Goal: Use online tool/utility: Use online tool/utility

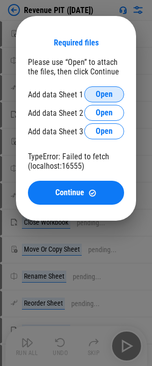
click at [108, 96] on span "Open" at bounding box center [104, 94] width 17 height 8
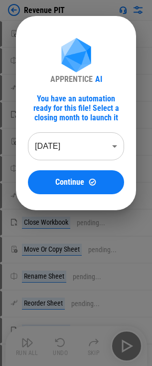
click at [91, 145] on body "Revenue PIT Move Or Copy Sheet pending... Rename Sheet pending... Reorder Sheet…" at bounding box center [76, 183] width 152 height 366
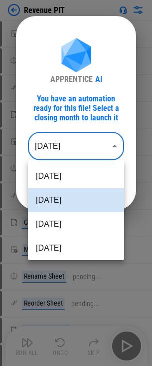
click at [96, 143] on body "Revenue PIT Move Or Copy Sheet pending... Rename Sheet pending... Reorder Sheet…" at bounding box center [76, 183] width 152 height 366
click at [74, 217] on li "Jul 2025" at bounding box center [76, 224] width 96 height 24
type input "********"
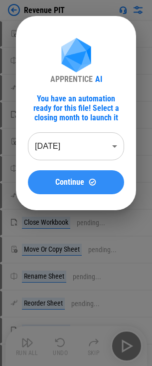
click at [77, 184] on span "Continue" at bounding box center [69, 182] width 29 height 8
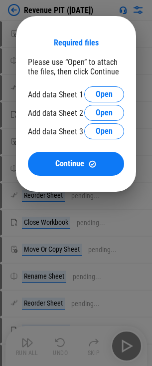
drag, startPoint x: 107, startPoint y: 89, endPoint x: 1, endPoint y: 76, distance: 106.6
click at [8, 82] on div "Required files Please use “Open” to attach the files, then click Continue Add d…" at bounding box center [76, 104] width 152 height 208
click at [113, 14] on div "Required files Please use “Open” to attach the files, then click Continue Add d…" at bounding box center [76, 104] width 152 height 208
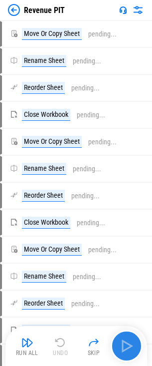
click at [124, 344] on img "button" at bounding box center [127, 346] width 16 height 16
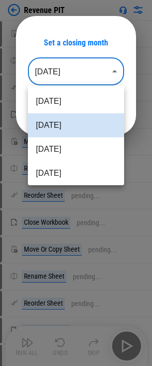
click at [85, 69] on body "Revenue PIT Move Or Copy Sheet pending... Rename Sheet pending... Reorder Sheet…" at bounding box center [76, 183] width 152 height 366
click at [62, 145] on li "Jul 2025" at bounding box center [76, 149] width 96 height 24
type input "********"
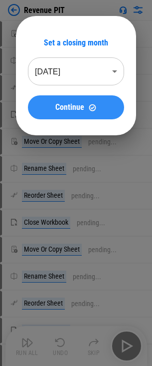
click at [66, 110] on span "Continue" at bounding box center [69, 107] width 29 height 8
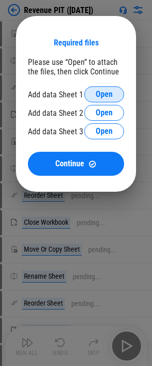
click at [103, 98] on span "Open" at bounding box center [104, 94] width 17 height 8
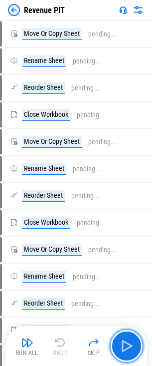
click at [124, 342] on img "button" at bounding box center [127, 346] width 16 height 16
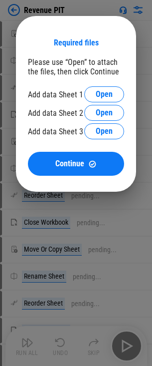
click at [21, 211] on div at bounding box center [76, 183] width 152 height 366
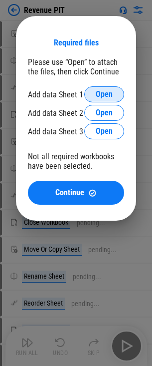
click at [101, 87] on button "Open" at bounding box center [104, 94] width 40 height 16
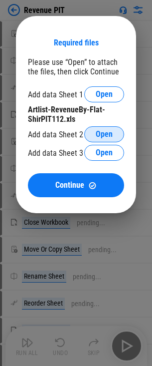
click at [97, 128] on button "Open" at bounding box center [104, 134] width 40 height 16
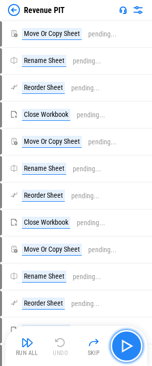
click at [131, 349] on img "button" at bounding box center [127, 346] width 16 height 16
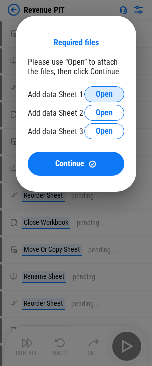
click at [97, 98] on span "Open" at bounding box center [104, 94] width 17 height 8
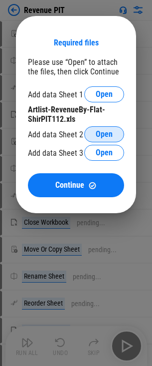
click at [104, 129] on button "Open" at bounding box center [104, 134] width 40 height 16
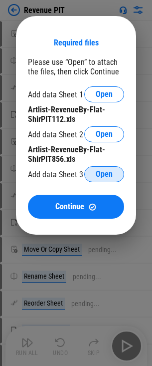
click at [113, 170] on button "Open" at bounding box center [104, 174] width 40 height 16
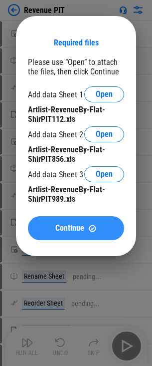
click at [80, 225] on span "Continue" at bounding box center [69, 228] width 29 height 8
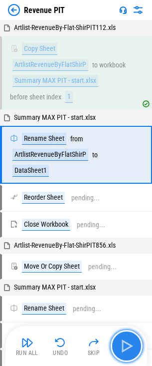
click at [129, 347] on img "button" at bounding box center [127, 346] width 16 height 16
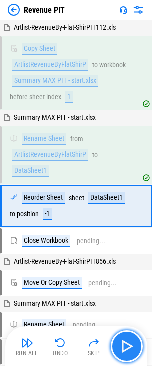
click at [129, 347] on img "button" at bounding box center [127, 346] width 16 height 16
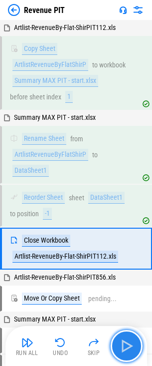
click at [129, 347] on img "button" at bounding box center [127, 346] width 16 height 16
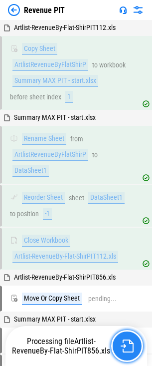
click at [129, 347] on img "button" at bounding box center [127, 346] width 13 height 13
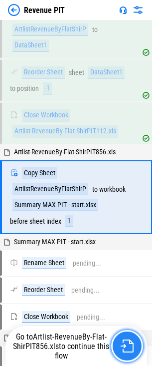
scroll to position [140, 0]
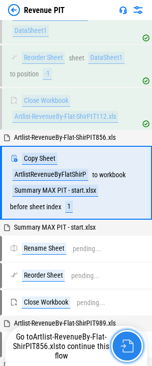
click at [129, 347] on img "button" at bounding box center [127, 346] width 13 height 13
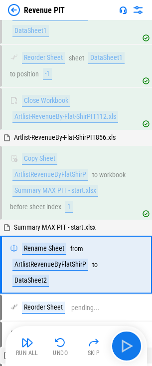
click at [129, 347] on img "button" at bounding box center [127, 346] width 16 height 16
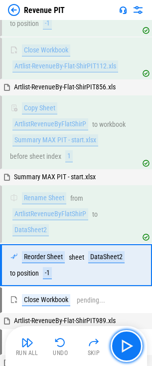
scroll to position [267, 0]
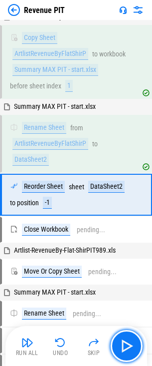
click at [129, 347] on img "button" at bounding box center [127, 346] width 16 height 16
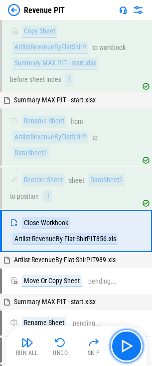
click at [129, 347] on img "button" at bounding box center [127, 346] width 16 height 16
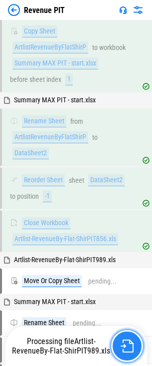
click at [129, 347] on img "button" at bounding box center [127, 346] width 13 height 13
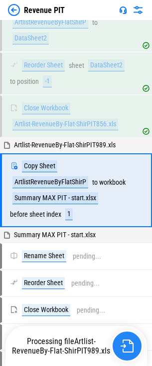
scroll to position [390, 0]
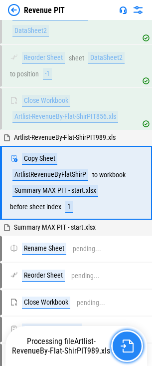
click at [129, 347] on img "button" at bounding box center [127, 346] width 13 height 13
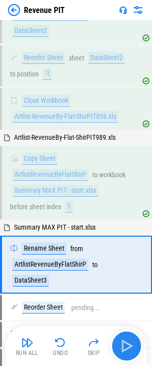
click at [129, 347] on img "button" at bounding box center [127, 346] width 16 height 16
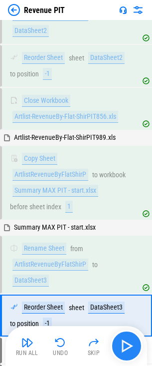
scroll to position [511, 0]
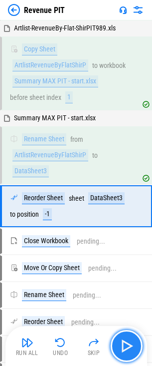
click at [129, 347] on img "button" at bounding box center [127, 346] width 16 height 16
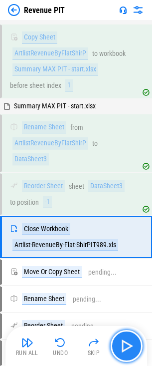
click at [129, 347] on img "button" at bounding box center [127, 346] width 16 height 16
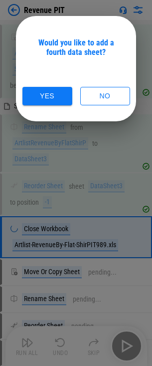
click at [129, 347] on div at bounding box center [76, 183] width 152 height 366
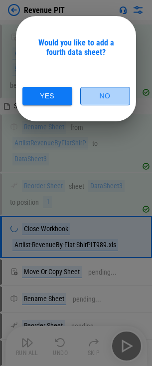
click at [107, 99] on button "No" at bounding box center [105, 96] width 50 height 18
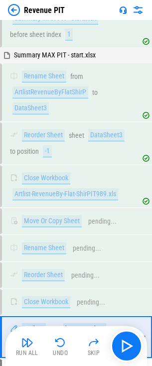
scroll to position [680, 0]
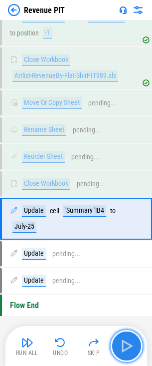
click at [130, 346] on img "button" at bounding box center [127, 346] width 16 height 16
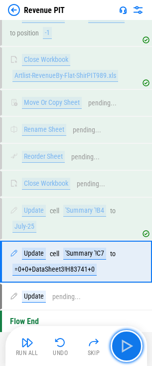
click at [130, 345] on img "button" at bounding box center [127, 346] width 16 height 16
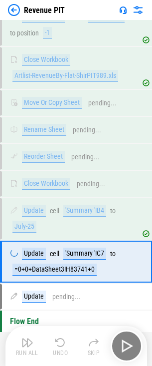
click at [130, 345] on div "Run All Undo Skip" at bounding box center [77, 346] width 132 height 32
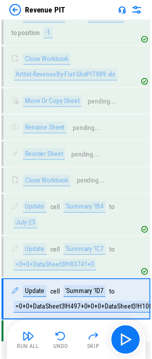
scroll to position [720, 0]
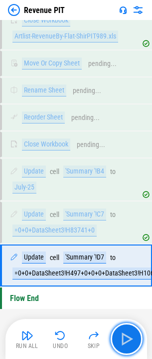
click at [130, 345] on img "button" at bounding box center [127, 339] width 16 height 16
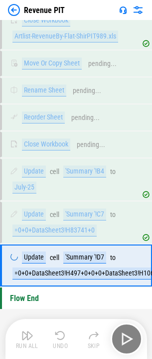
click at [130, 345] on div "Run All Undo Skip" at bounding box center [77, 339] width 132 height 32
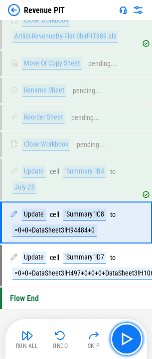
click at [130, 345] on img "button" at bounding box center [127, 339] width 16 height 16
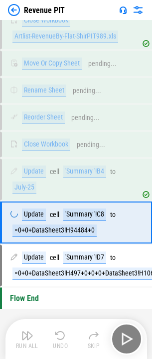
click at [130, 345] on div "Run All Undo Skip" at bounding box center [77, 339] width 132 height 32
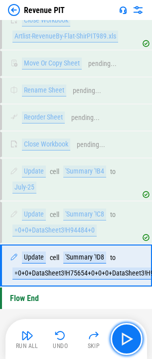
click at [130, 345] on img "button" at bounding box center [127, 339] width 16 height 16
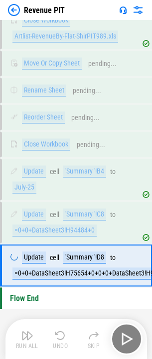
click at [130, 345] on div "Run All Undo Skip" at bounding box center [77, 339] width 132 height 32
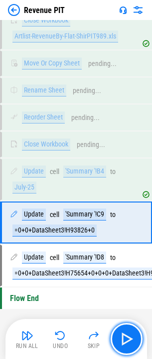
click at [130, 345] on img "button" at bounding box center [127, 339] width 16 height 16
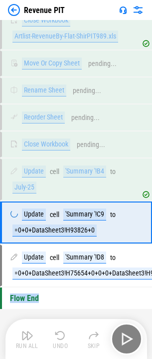
click at [130, 345] on div "Run All Undo Skip" at bounding box center [77, 339] width 132 height 32
click at [130, 345] on img "button" at bounding box center [127, 339] width 16 height 16
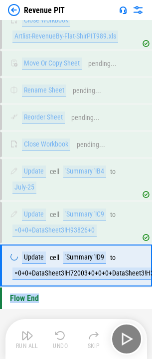
click at [130, 345] on div "Run All Undo Skip" at bounding box center [77, 339] width 132 height 32
click at [130, 345] on img "button" at bounding box center [127, 339] width 16 height 16
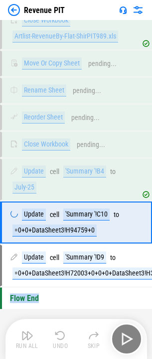
click at [130, 345] on div "Run All Undo Skip" at bounding box center [77, 339] width 132 height 32
click at [130, 345] on img "button" at bounding box center [127, 339] width 16 height 16
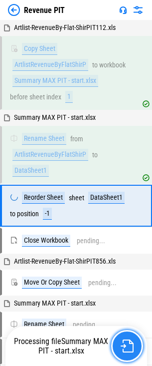
click at [129, 347] on img "button" at bounding box center [127, 346] width 13 height 13
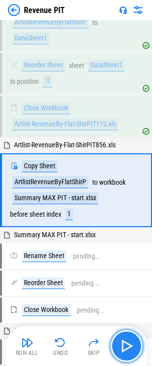
click at [129, 347] on img "button" at bounding box center [127, 346] width 16 height 16
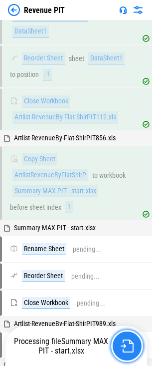
click at [129, 347] on img "button" at bounding box center [127, 346] width 13 height 13
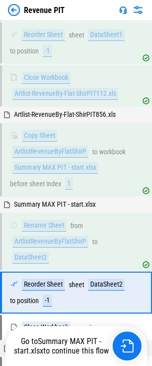
scroll to position [273, 0]
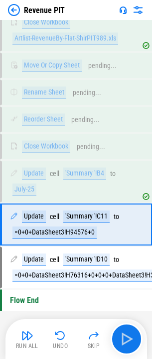
scroll to position [720, 0]
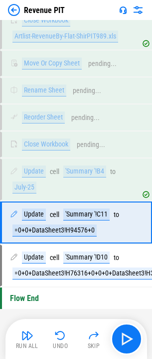
click at [19, 10] on img at bounding box center [14, 10] width 12 height 12
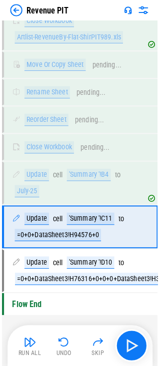
scroll to position [0, 0]
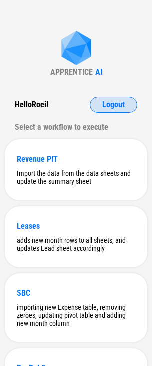
click at [115, 103] on span "Logout" at bounding box center [113, 105] width 22 height 8
